Goal: Information Seeking & Learning: Learn about a topic

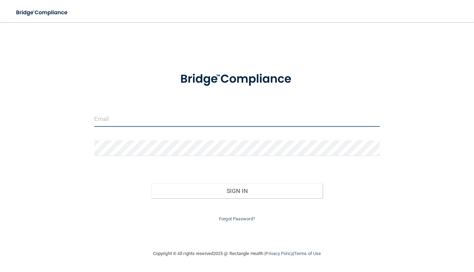
click at [118, 117] on input "email" at bounding box center [237, 119] width 286 height 16
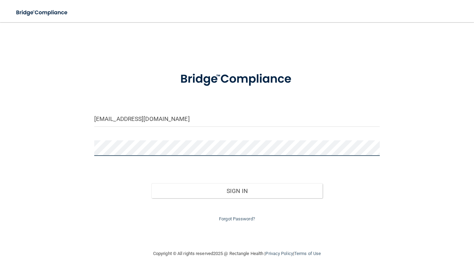
click at [151, 183] on button "Sign In" at bounding box center [237, 190] width 172 height 15
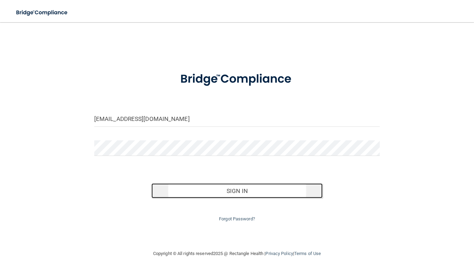
click at [181, 184] on button "Sign In" at bounding box center [237, 190] width 172 height 15
click at [181, 188] on button "Sign In" at bounding box center [237, 190] width 172 height 15
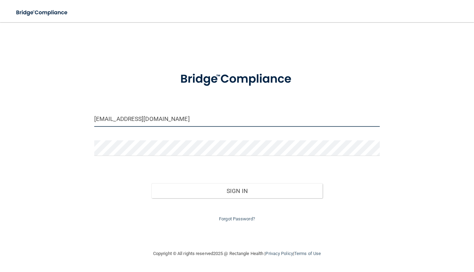
click at [194, 123] on input "[EMAIL_ADDRESS][DOMAIN_NAME]" at bounding box center [237, 119] width 286 height 16
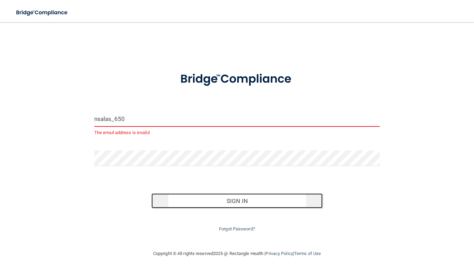
click at [226, 201] on button "Sign In" at bounding box center [237, 200] width 172 height 15
drag, startPoint x: 226, startPoint y: 201, endPoint x: 174, endPoint y: 120, distance: 97.1
click at [174, 120] on form "nsalas_650 The email address is invalid Invalid email/password. You don't have …" at bounding box center [237, 149] width 286 height 170
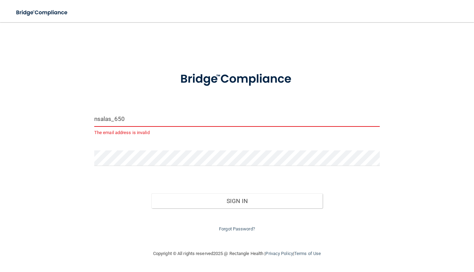
click at [174, 120] on input "nsalas_650" at bounding box center [237, 119] width 286 height 16
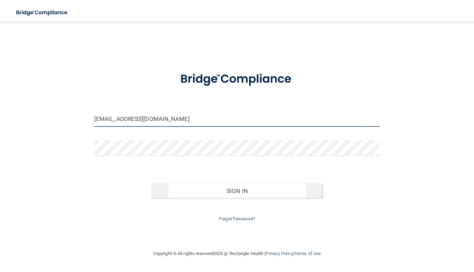
type input "[EMAIL_ADDRESS][DOMAIN_NAME]"
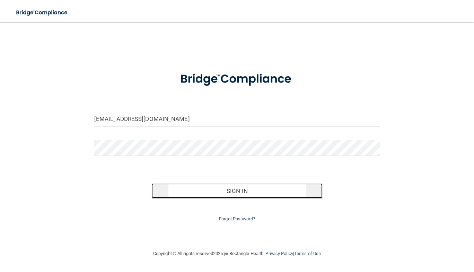
click at [168, 192] on button "Sign In" at bounding box center [237, 190] width 172 height 15
click at [200, 194] on button "Sign In" at bounding box center [237, 190] width 172 height 15
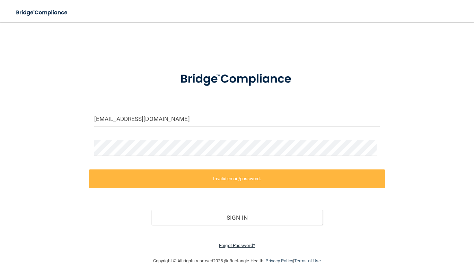
click at [243, 246] on link "Forgot Password?" at bounding box center [237, 245] width 36 height 5
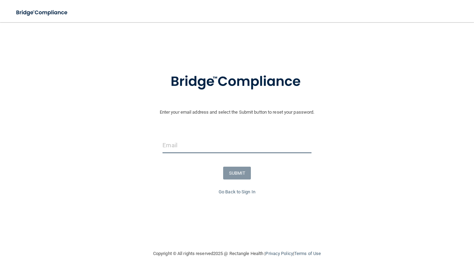
click at [214, 151] on input "email" at bounding box center [237, 146] width 149 height 16
type input "[EMAIL_ADDRESS][DOMAIN_NAME]"
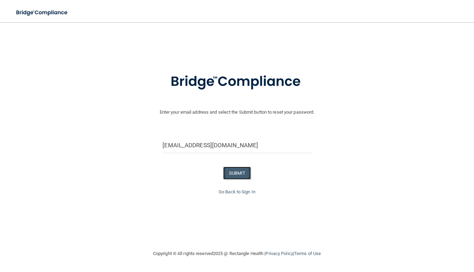
click at [234, 175] on button "SUBMIT" at bounding box center [237, 173] width 28 height 13
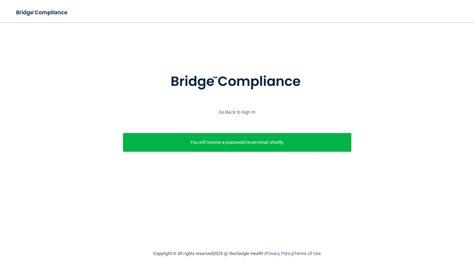
click at [244, 142] on p "You will receive a password reset email shortly." at bounding box center [237, 142] width 218 height 8
click at [246, 111] on link "Go Back to Sign In" at bounding box center [237, 112] width 37 height 5
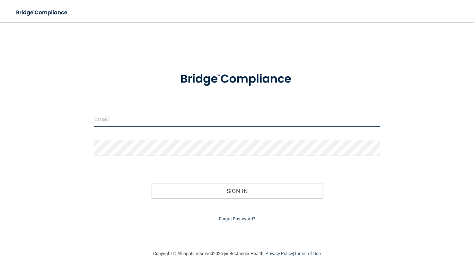
click at [186, 119] on input "email" at bounding box center [237, 119] width 286 height 16
type input "[EMAIL_ADDRESS][DOMAIN_NAME]"
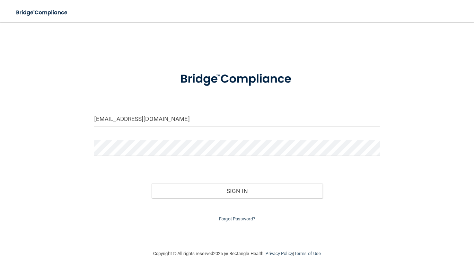
click at [164, 183] on div "Sign In" at bounding box center [237, 184] width 296 height 29
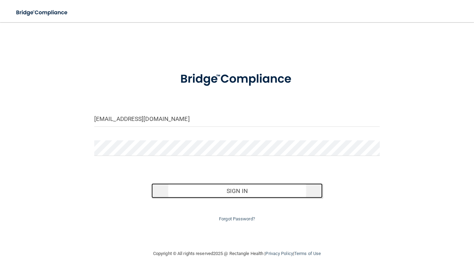
click at [163, 189] on button "Sign In" at bounding box center [237, 190] width 172 height 15
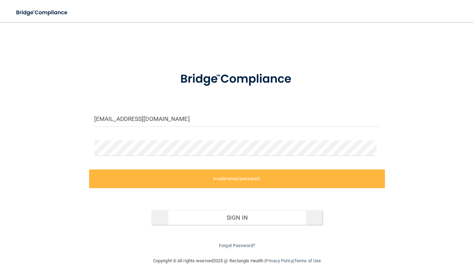
click at [163, 189] on div "Invalid email/password. You don't have permission to access that page. Sign In …" at bounding box center [237, 210] width 296 height 81
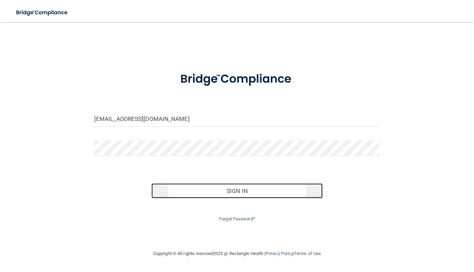
click at [196, 186] on button "Sign In" at bounding box center [237, 190] width 172 height 15
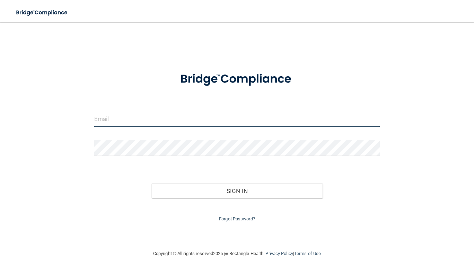
click at [189, 120] on input "email" at bounding box center [237, 119] width 286 height 16
type input "[EMAIL_ADDRESS][DOMAIN_NAME]"
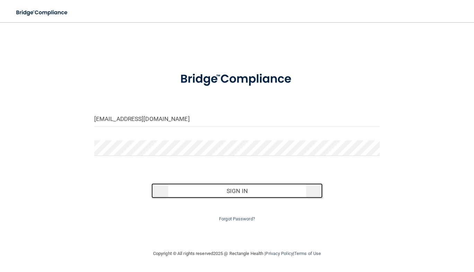
click at [177, 192] on button "Sign In" at bounding box center [237, 190] width 172 height 15
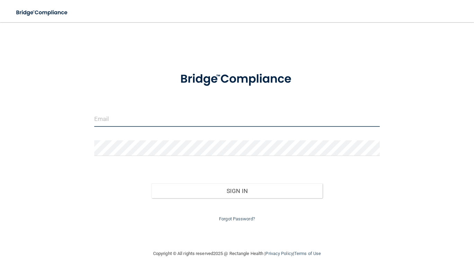
click at [147, 113] on input "email" at bounding box center [237, 119] width 286 height 16
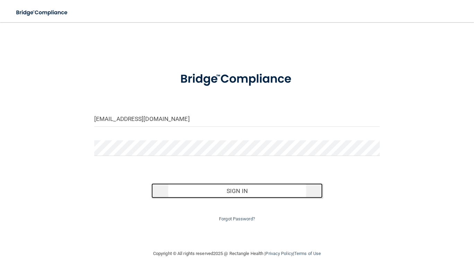
click at [180, 185] on button "Sign In" at bounding box center [237, 190] width 172 height 15
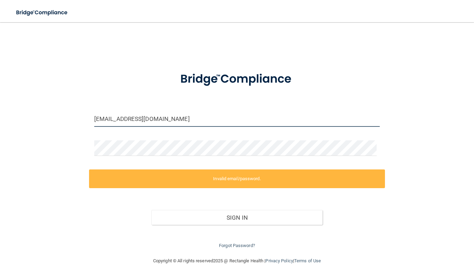
click at [177, 121] on input "[EMAIL_ADDRESS][DOMAIN_NAME]" at bounding box center [237, 119] width 286 height 16
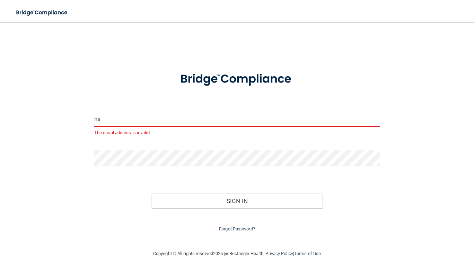
type input "n"
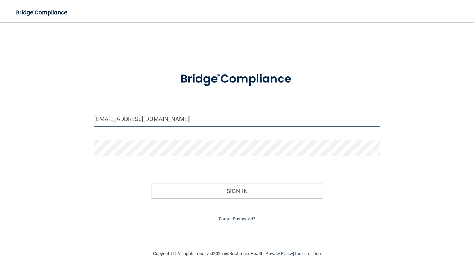
type input "[EMAIL_ADDRESS][DOMAIN_NAME]"
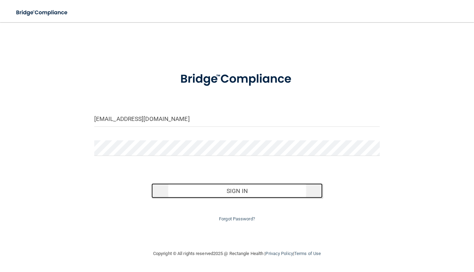
click at [182, 189] on button "Sign In" at bounding box center [237, 190] width 172 height 15
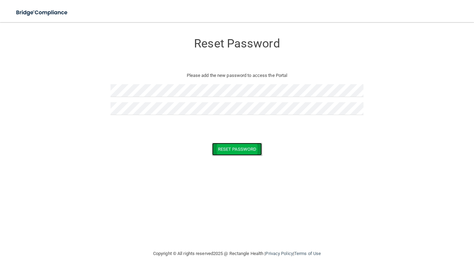
click at [233, 144] on button "Reset Password" at bounding box center [237, 149] width 50 height 13
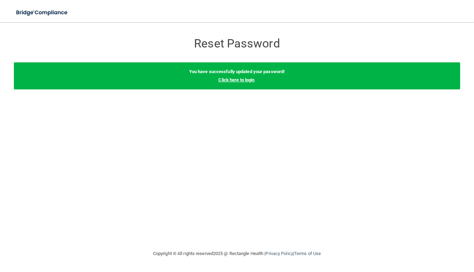
click at [240, 80] on link "Click here to login" at bounding box center [236, 79] width 36 height 5
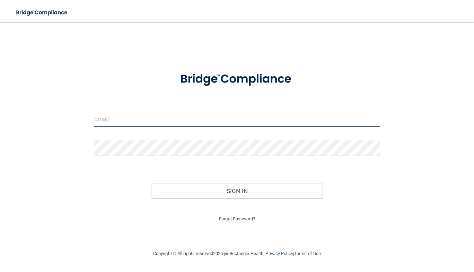
click at [197, 122] on input "email" at bounding box center [237, 119] width 286 height 16
type input "[EMAIL_ADDRESS][DOMAIN_NAME]"
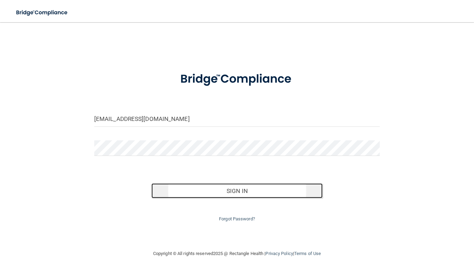
click at [232, 189] on button "Sign In" at bounding box center [237, 190] width 172 height 15
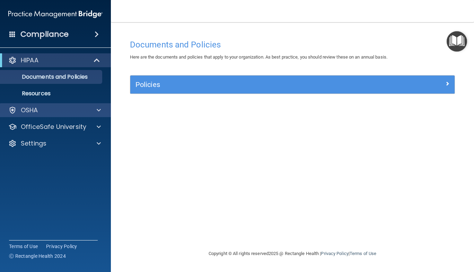
click at [97, 115] on div "OSHA" at bounding box center [55, 110] width 111 height 14
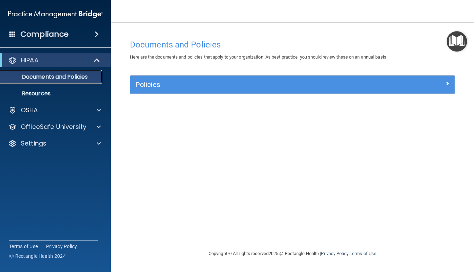
click at [86, 79] on p "Documents and Policies" at bounding box center [52, 76] width 95 height 7
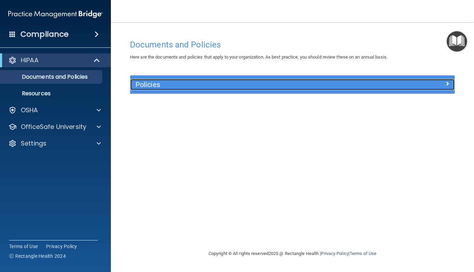
click at [446, 84] on span at bounding box center [447, 83] width 4 height 8
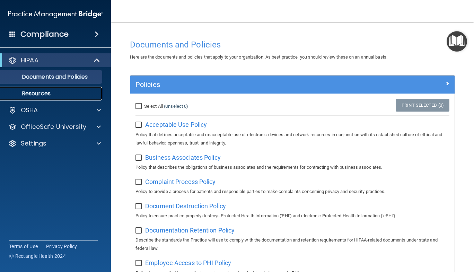
click at [47, 90] on p "Resources" at bounding box center [52, 93] width 95 height 7
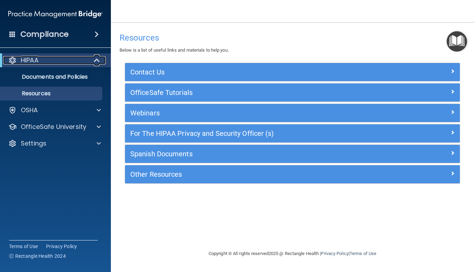
click at [97, 64] on span at bounding box center [98, 60] width 6 height 8
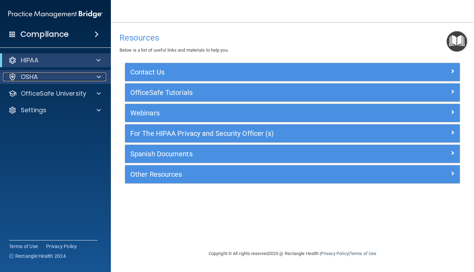
click at [80, 75] on div "OSHA" at bounding box center [46, 77] width 86 height 8
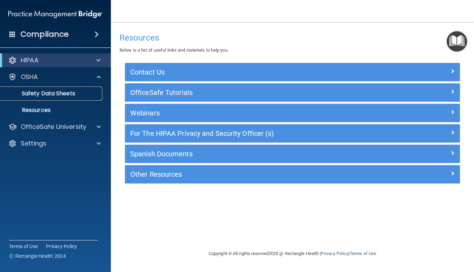
click at [81, 92] on p "Safety Data Sheets" at bounding box center [52, 93] width 95 height 7
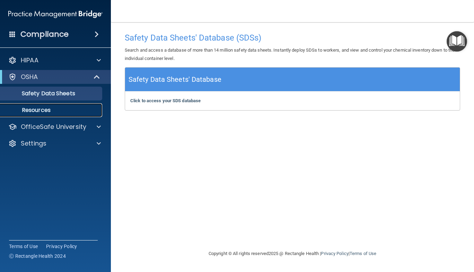
click at [52, 108] on p "Resources" at bounding box center [52, 110] width 95 height 7
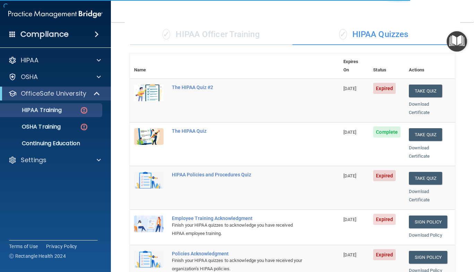
scroll to position [50, 0]
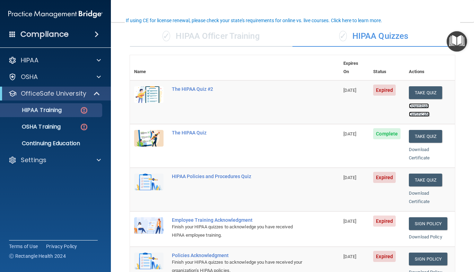
click at [409, 107] on link "Download Certificate" at bounding box center [419, 110] width 21 height 14
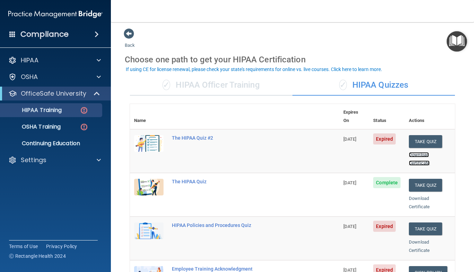
scroll to position [1, 0]
click at [223, 87] on div "✓ HIPAA Officer Training" at bounding box center [211, 85] width 163 height 21
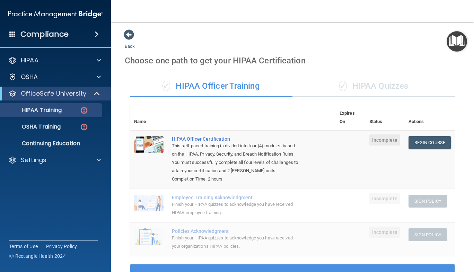
scroll to position [1, 0]
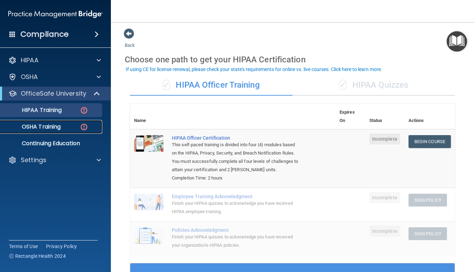
click at [92, 126] on div "OSHA Training" at bounding box center [52, 126] width 95 height 7
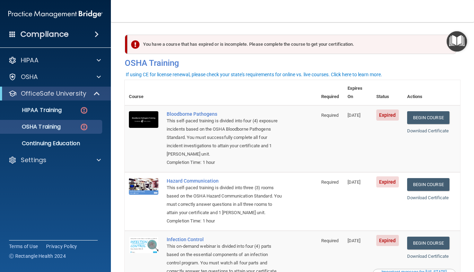
click at [295, 111] on td "Bloodborne Pathogens This self-paced training is divided into four (4) exposure…" at bounding box center [240, 138] width 155 height 67
click at [95, 146] on p "Continuing Education" at bounding box center [52, 143] width 95 height 7
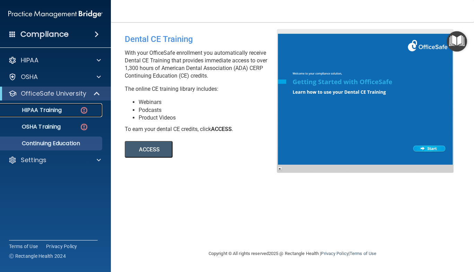
click at [54, 105] on link "HIPAA Training" at bounding box center [47, 110] width 109 height 14
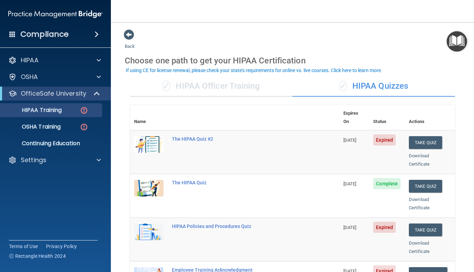
click at [197, 91] on div "✓ HIPAA Officer Training" at bounding box center [211, 86] width 163 height 21
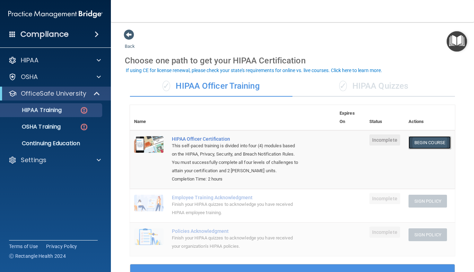
click at [420, 139] on link "Begin Course" at bounding box center [430, 142] width 42 height 13
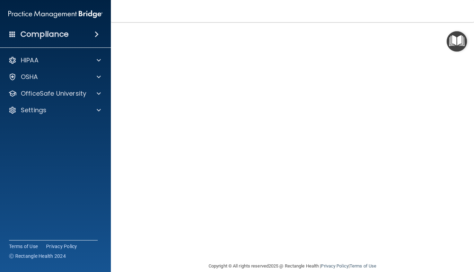
scroll to position [26, 0]
click at [49, 114] on div "Settings" at bounding box center [55, 110] width 111 height 14
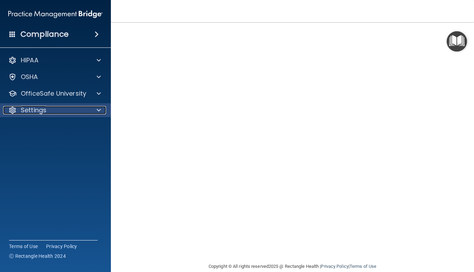
click at [34, 113] on p "Settings" at bounding box center [34, 110] width 26 height 8
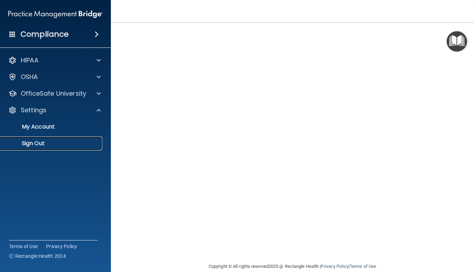
click at [40, 142] on p "Sign Out" at bounding box center [52, 143] width 95 height 7
